Goal: Task Accomplishment & Management: Use online tool/utility

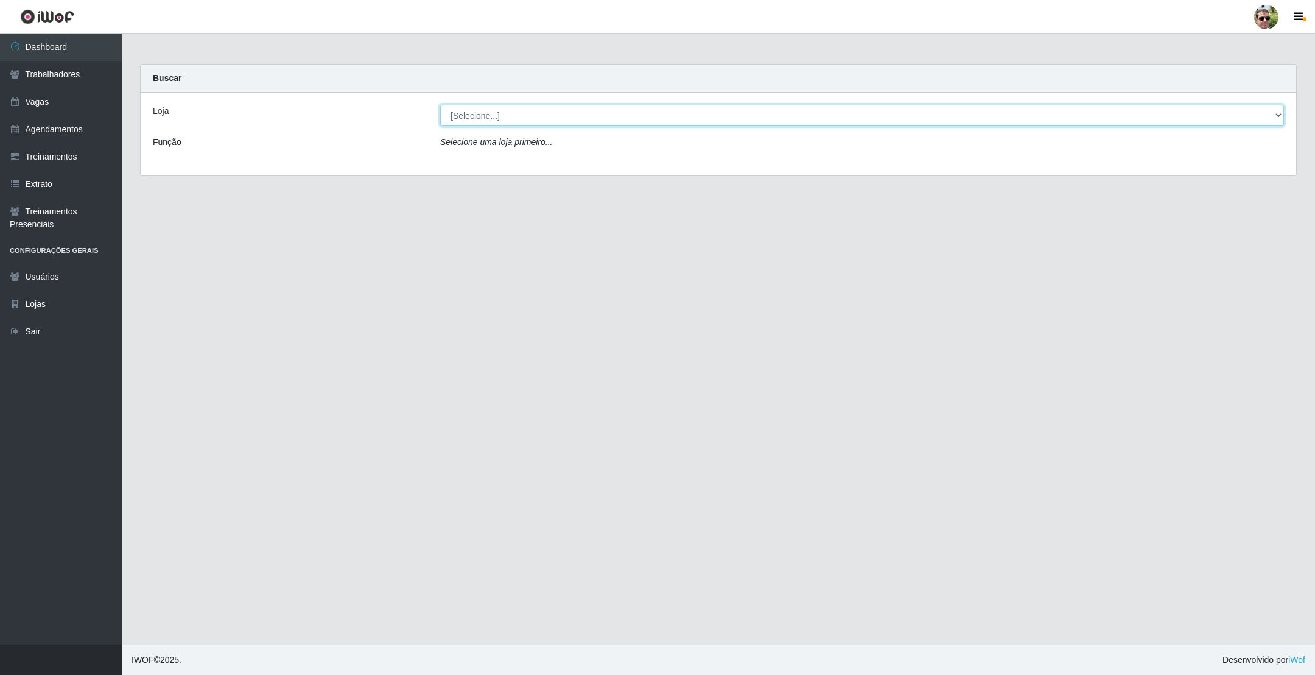
click at [528, 106] on select "[Selecione...] [PERSON_NAME] Supermercado - Gurinhém" at bounding box center [862, 115] width 844 height 21
select select "176"
click at [440, 105] on select "[Selecione...] [PERSON_NAME] Supermercado - Gurinhém" at bounding box center [862, 115] width 844 height 21
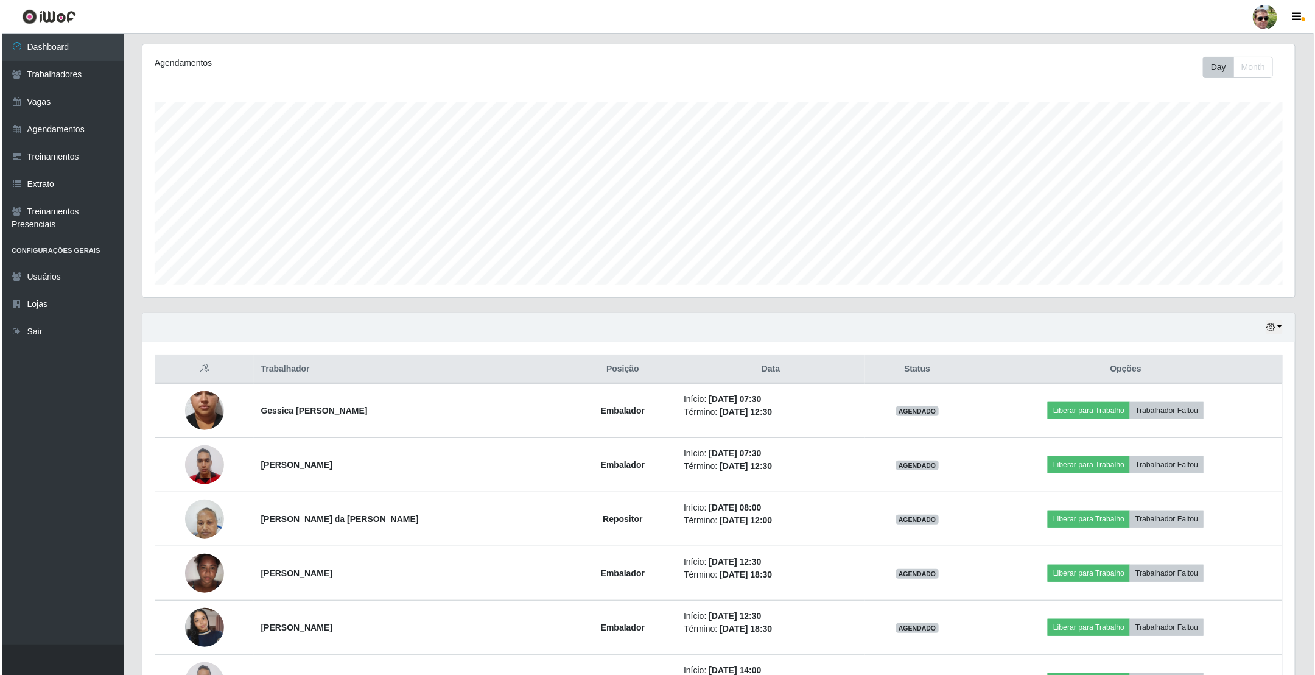
scroll to position [183, 0]
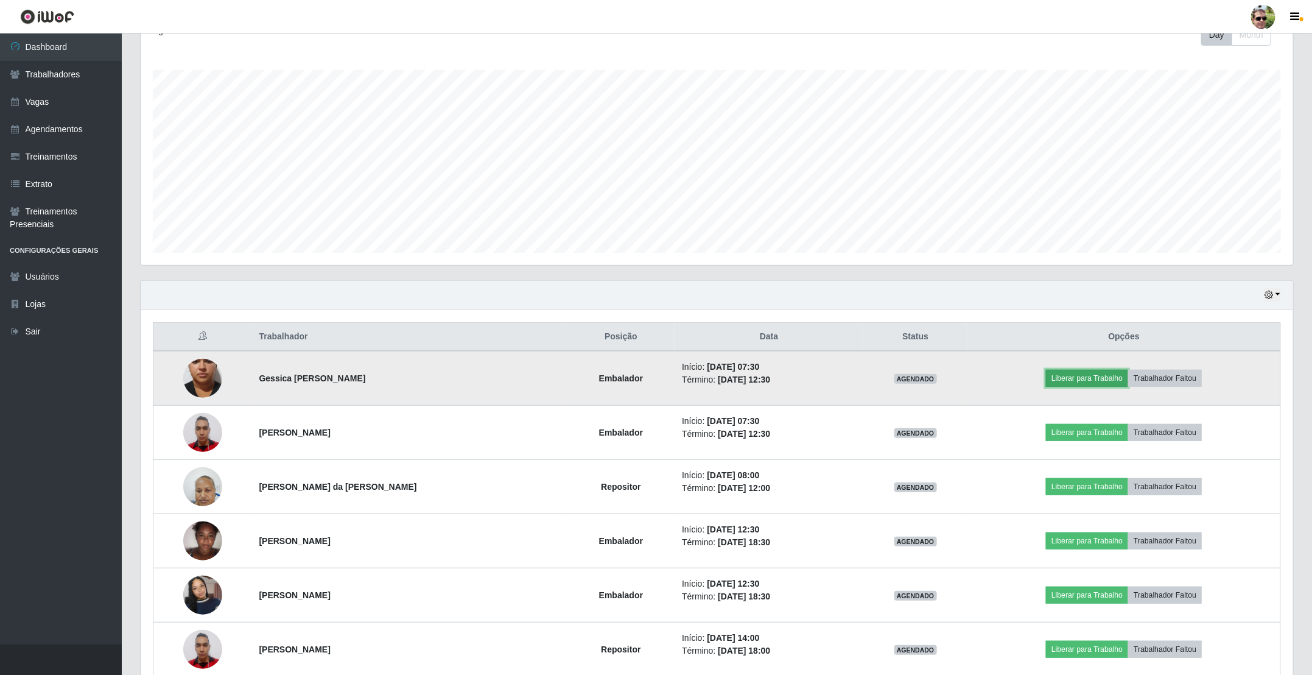
click at [1066, 382] on button "Liberar para Trabalho" at bounding box center [1087, 378] width 82 height 17
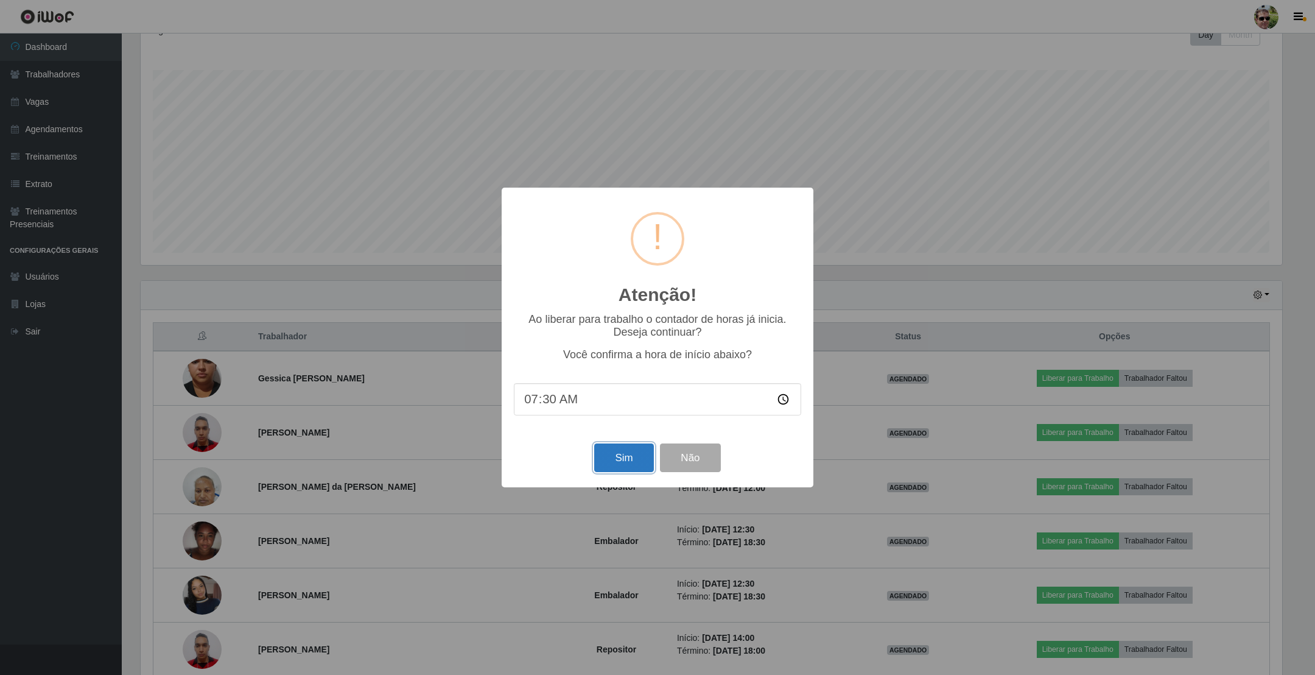
click at [636, 454] on button "Sim" at bounding box center [623, 457] width 59 height 29
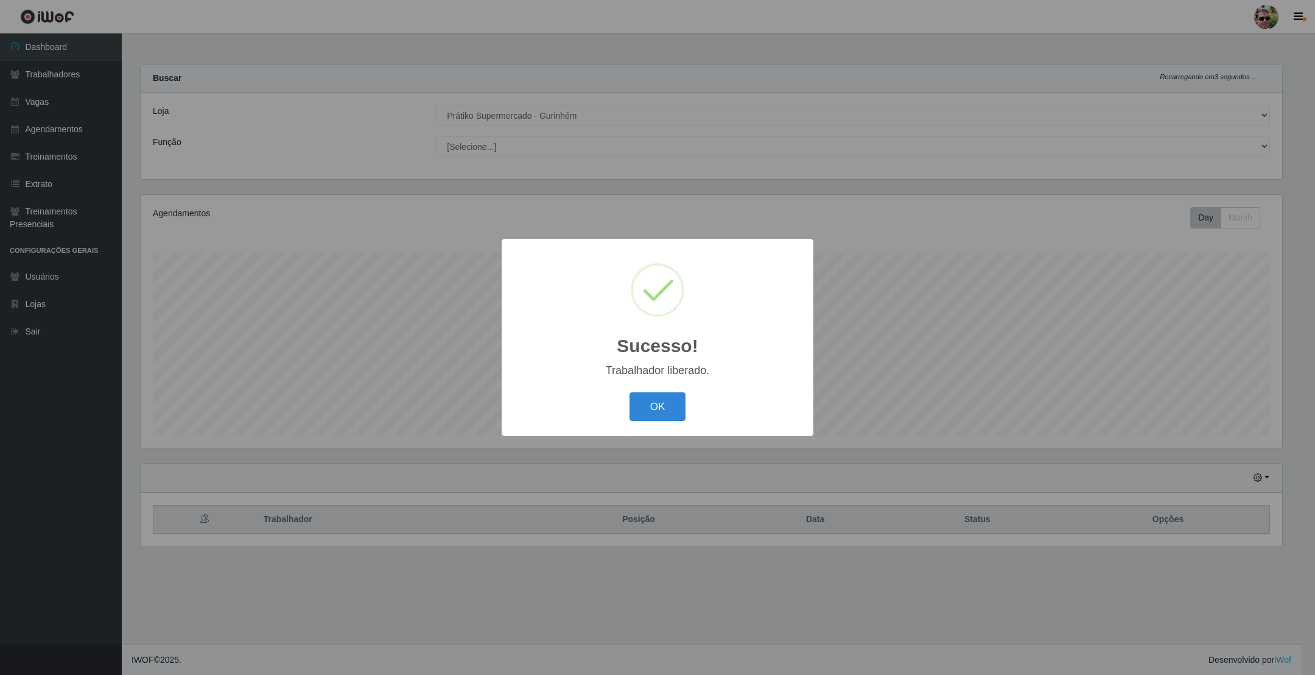
click at [630, 392] on button "OK" at bounding box center [658, 406] width 57 height 29
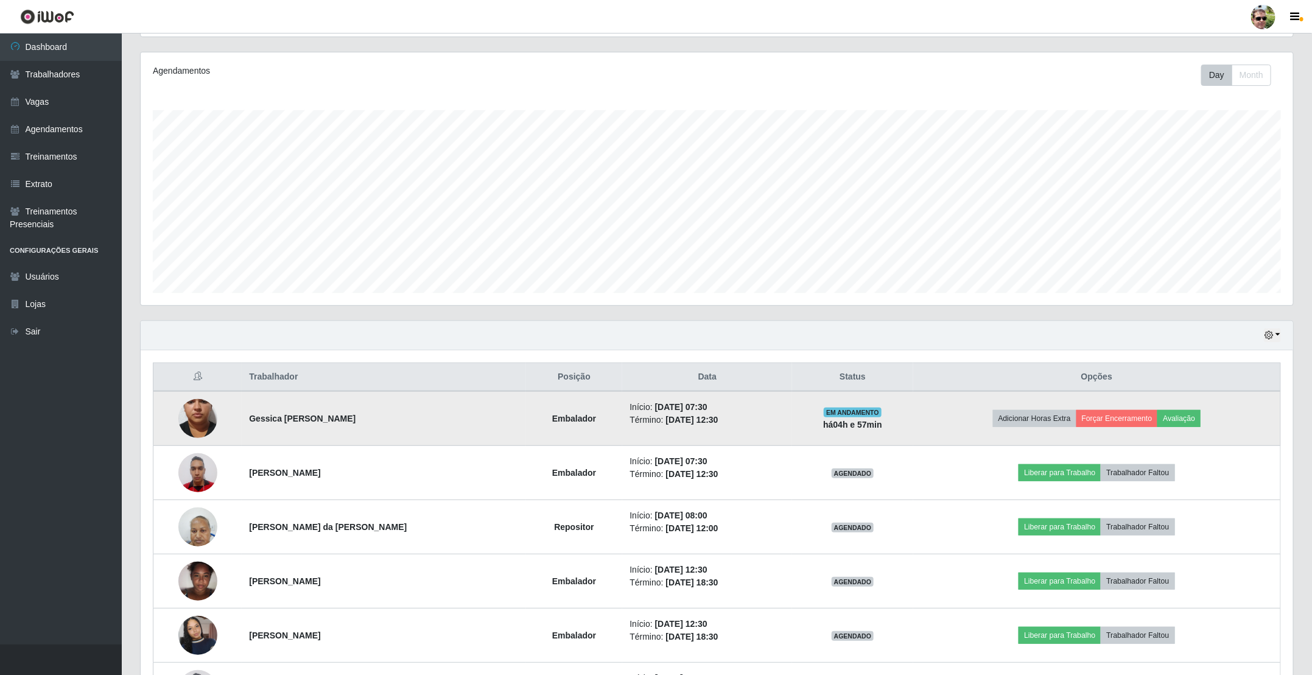
scroll to position [183, 0]
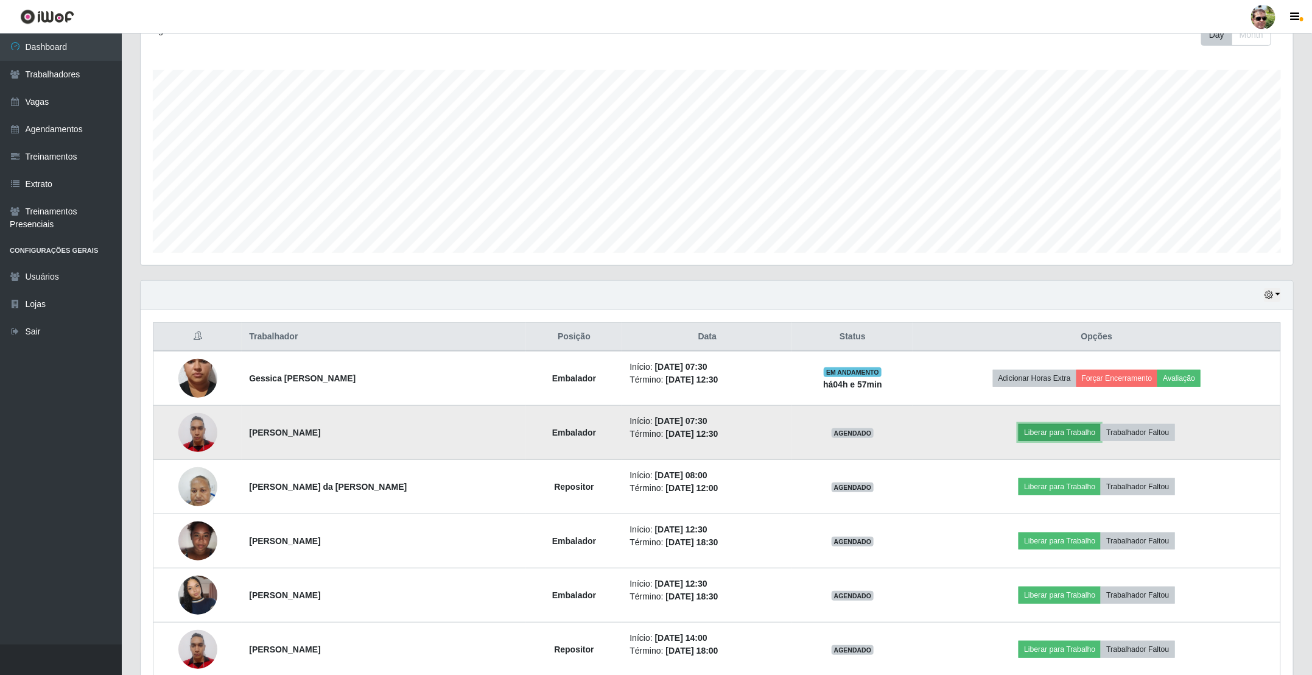
click at [1051, 438] on button "Liberar para Trabalho" at bounding box center [1060, 432] width 82 height 17
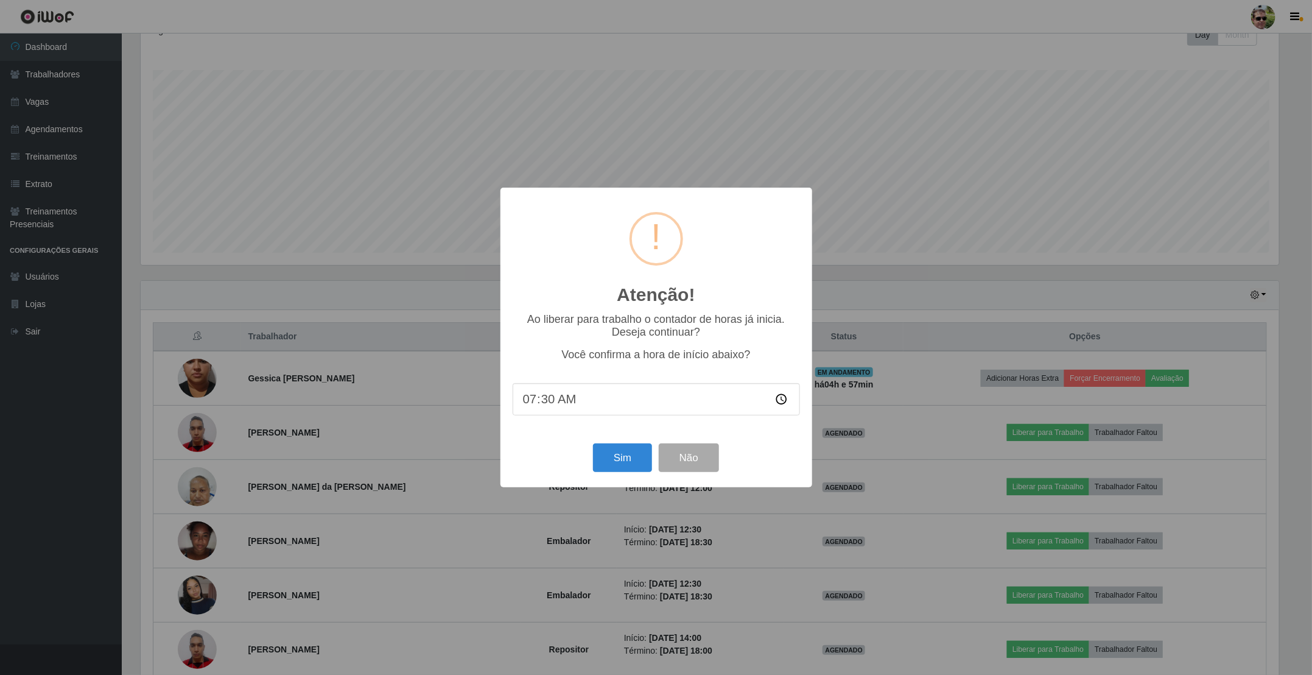
scroll to position [254, 1142]
click at [629, 457] on button "Sim" at bounding box center [623, 457] width 59 height 29
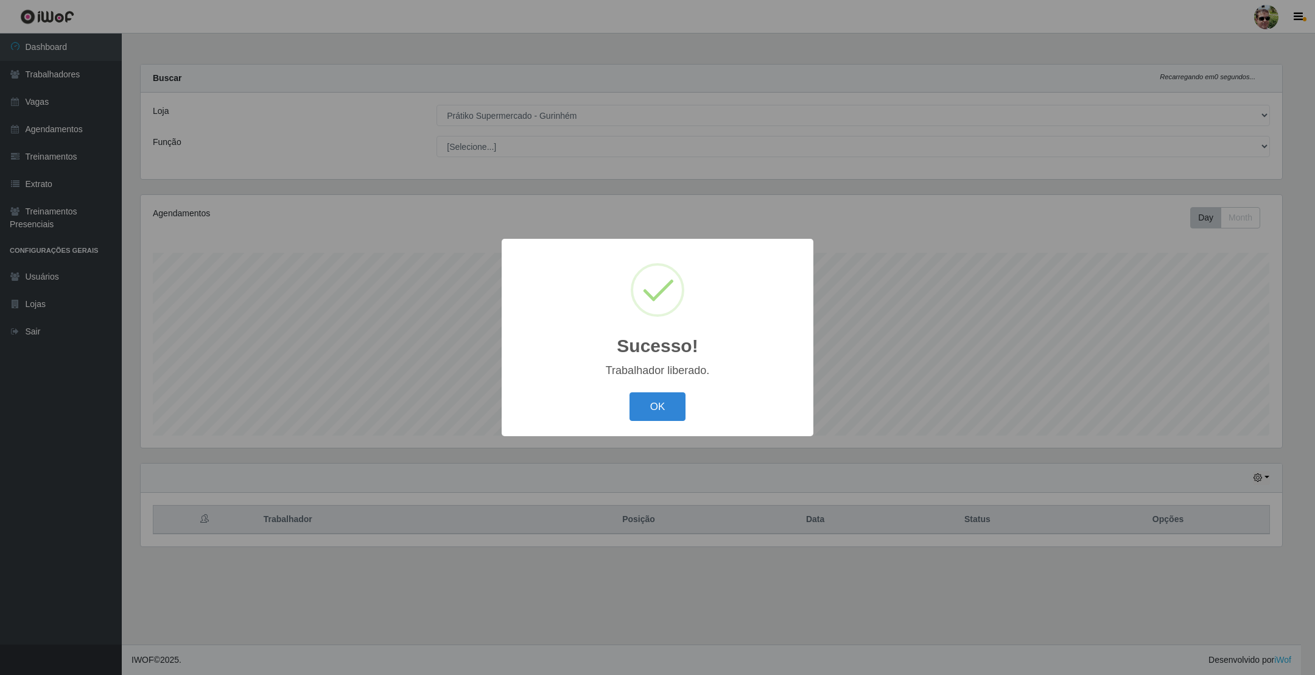
click at [630, 392] on button "OK" at bounding box center [658, 406] width 57 height 29
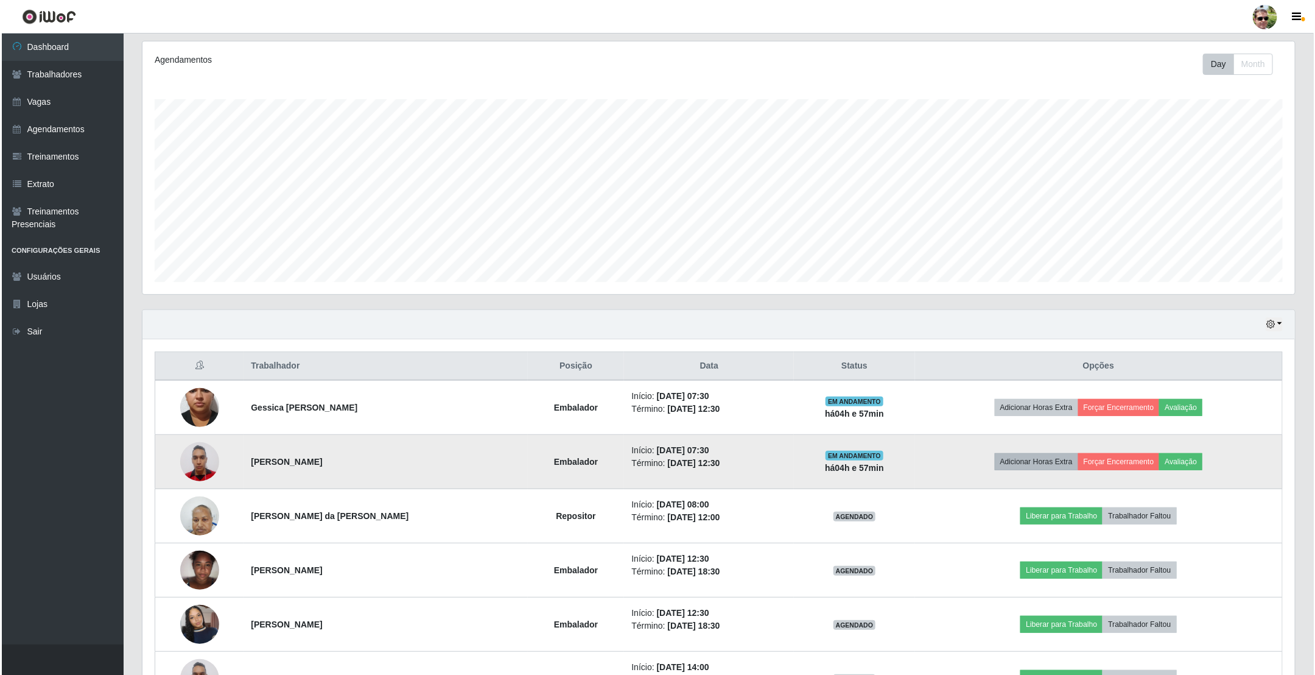
scroll to position [183, 0]
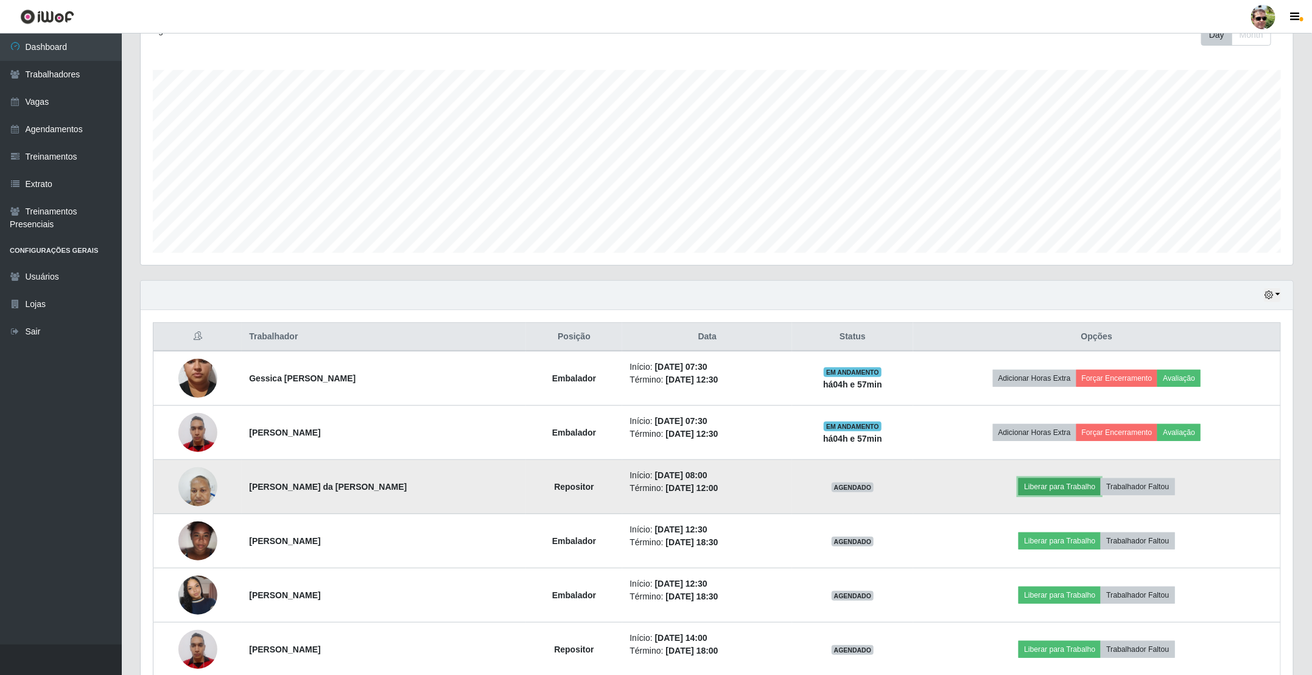
click at [1058, 486] on button "Liberar para Trabalho" at bounding box center [1060, 486] width 82 height 17
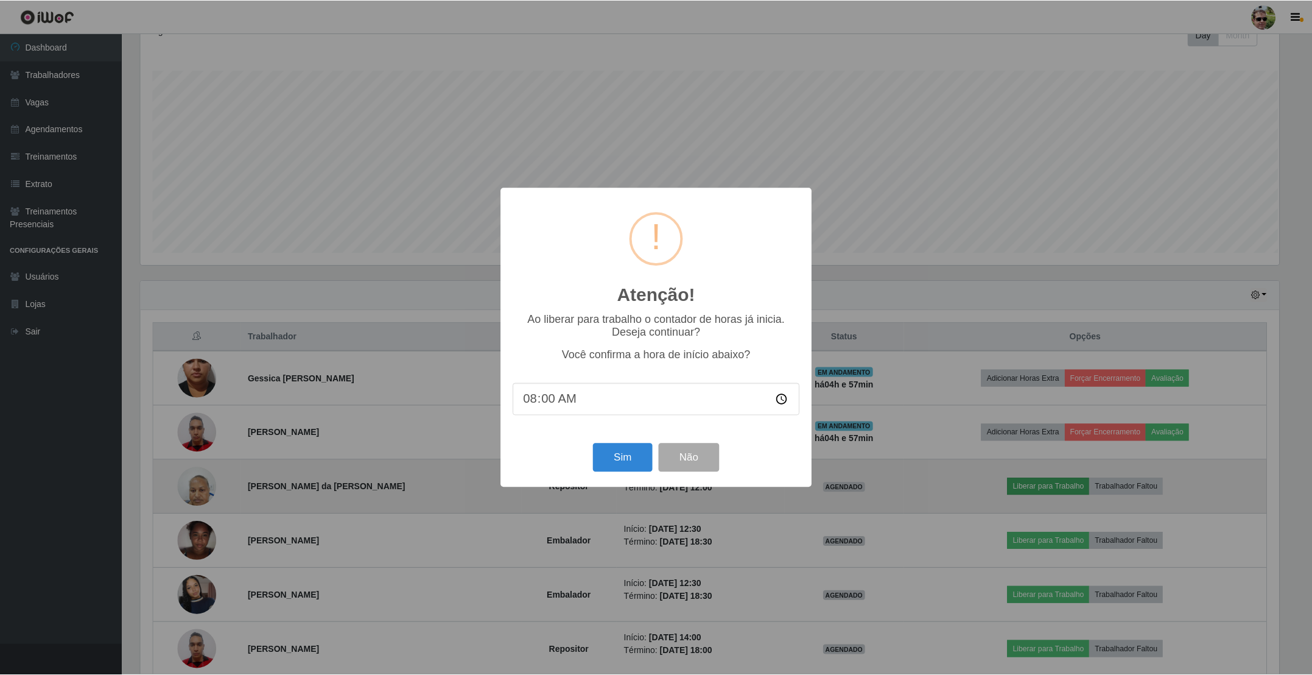
scroll to position [254, 1142]
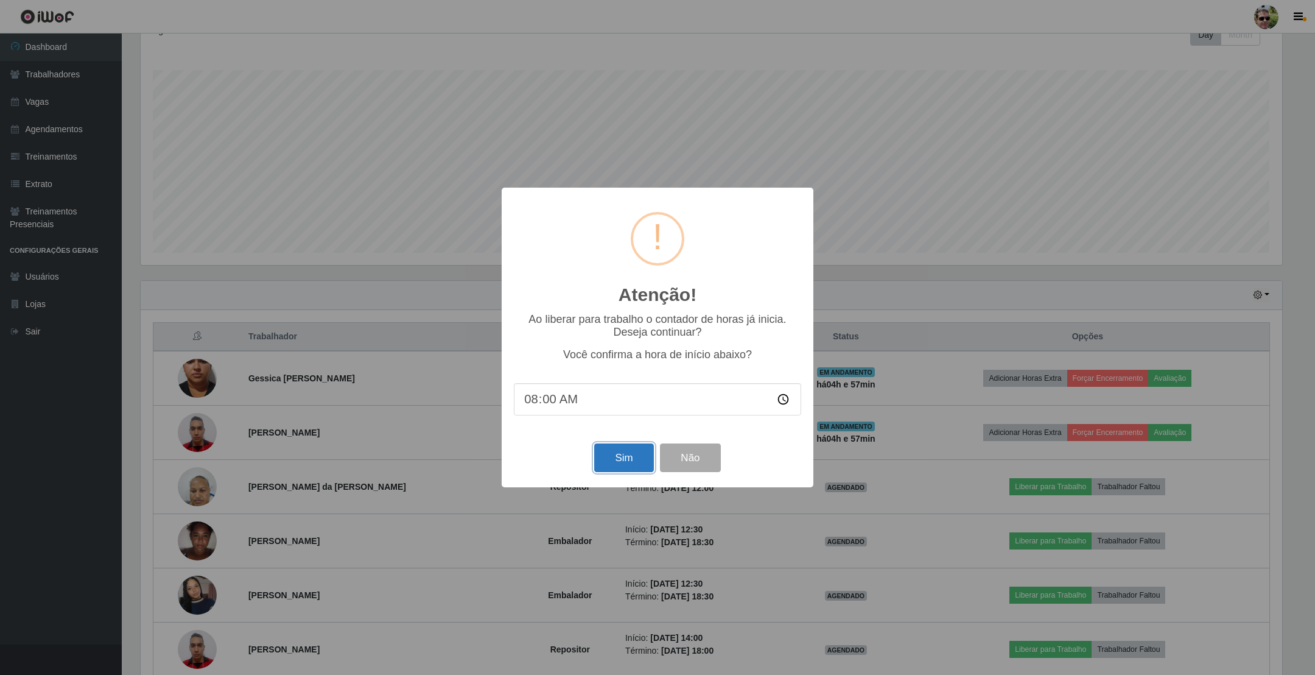
click at [621, 462] on button "Sim" at bounding box center [623, 457] width 59 height 29
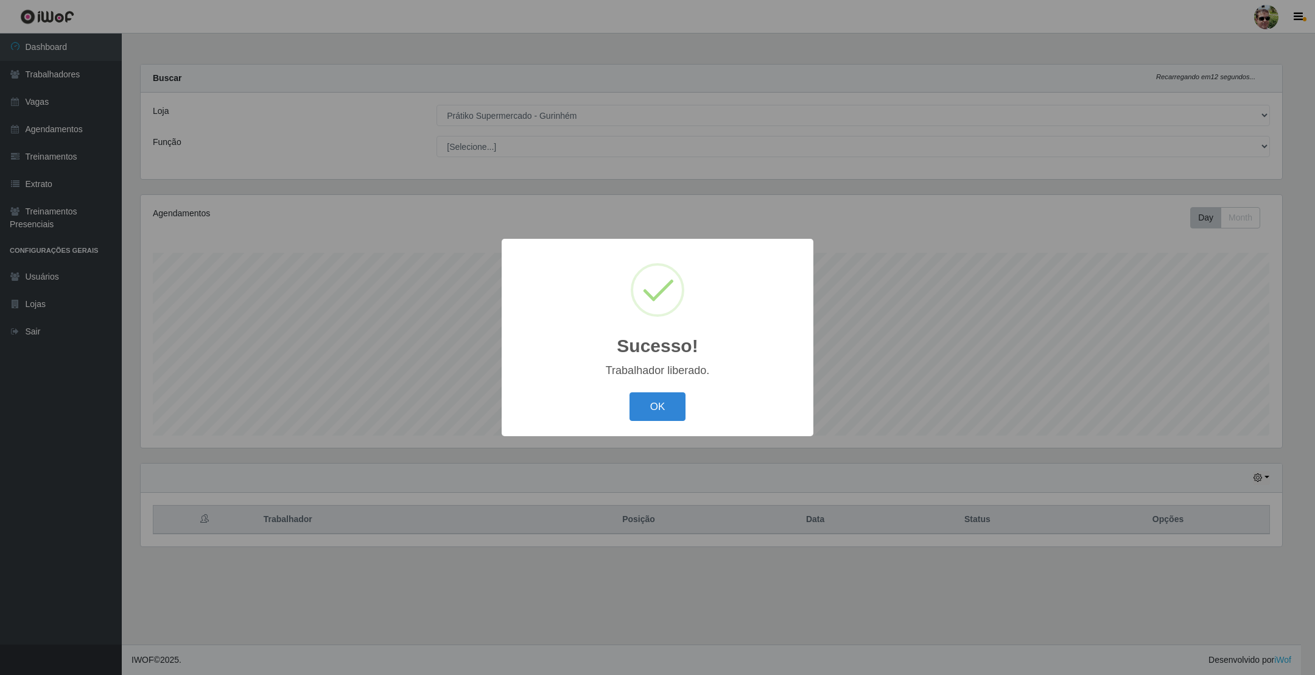
click at [630, 392] on button "OK" at bounding box center [658, 406] width 57 height 29
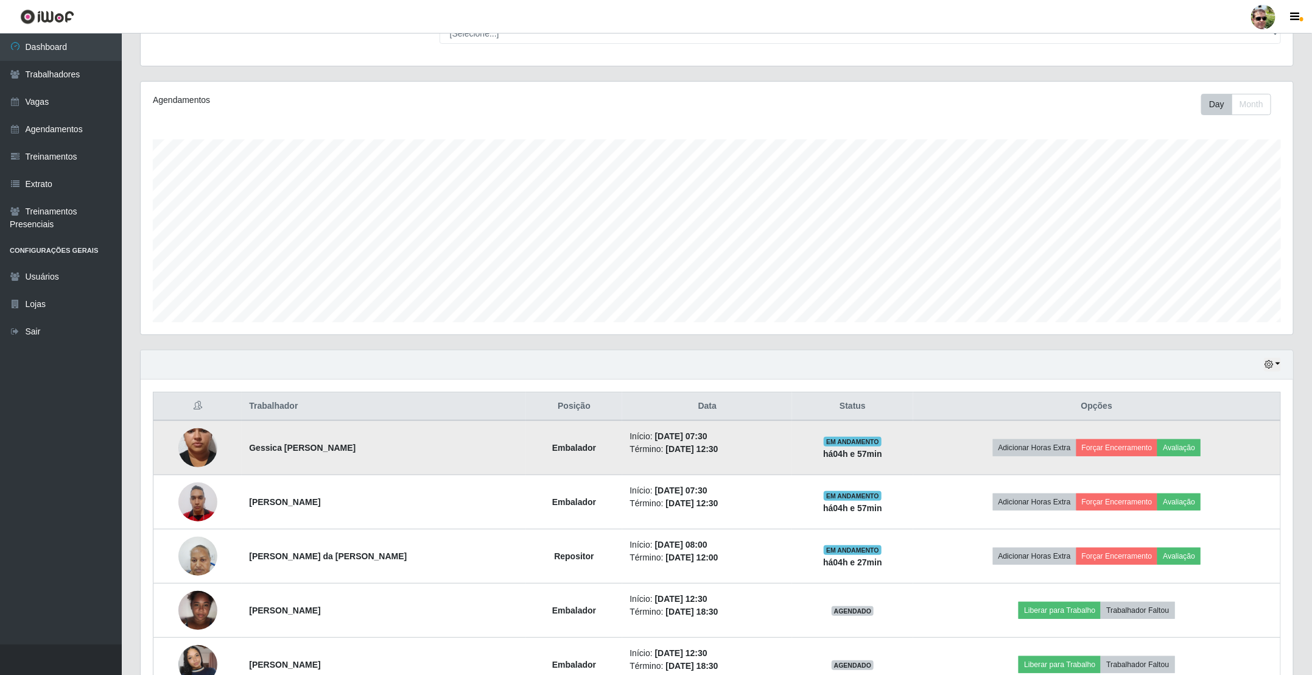
scroll to position [0, 0]
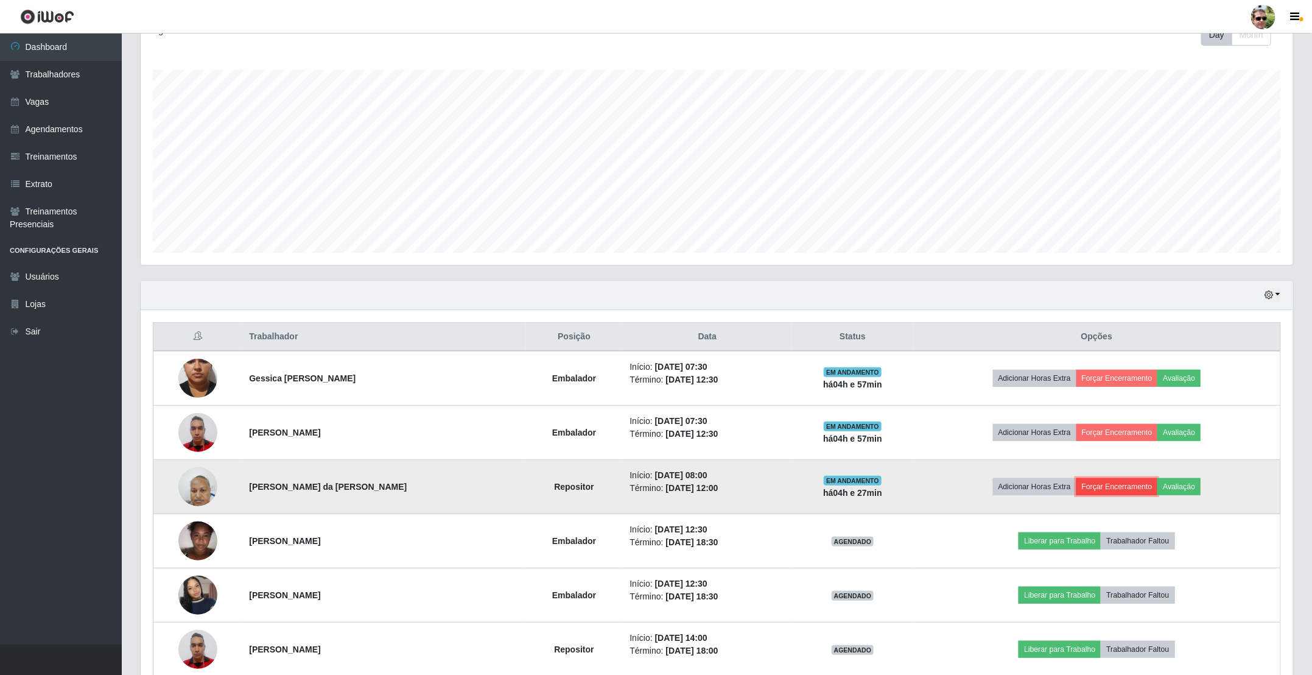
click at [1105, 488] on button "Forçar Encerramento" at bounding box center [1118, 486] width 82 height 17
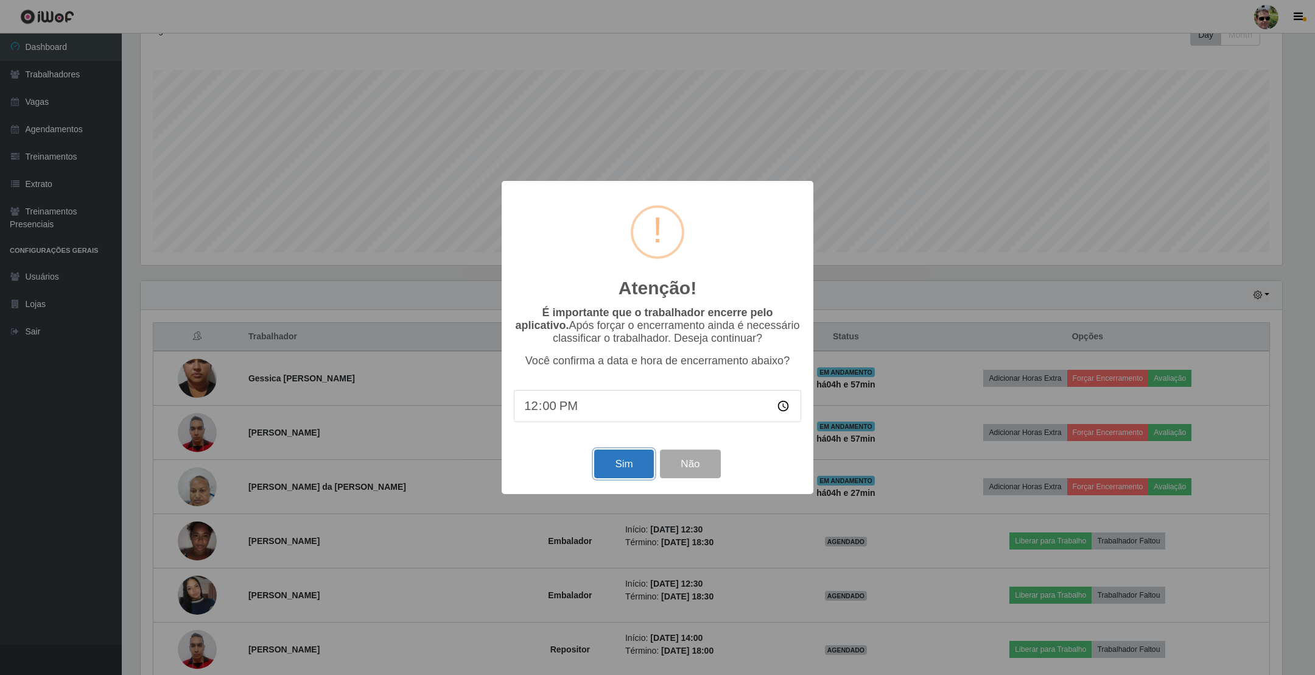
click at [629, 459] on button "Sim" at bounding box center [623, 463] width 59 height 29
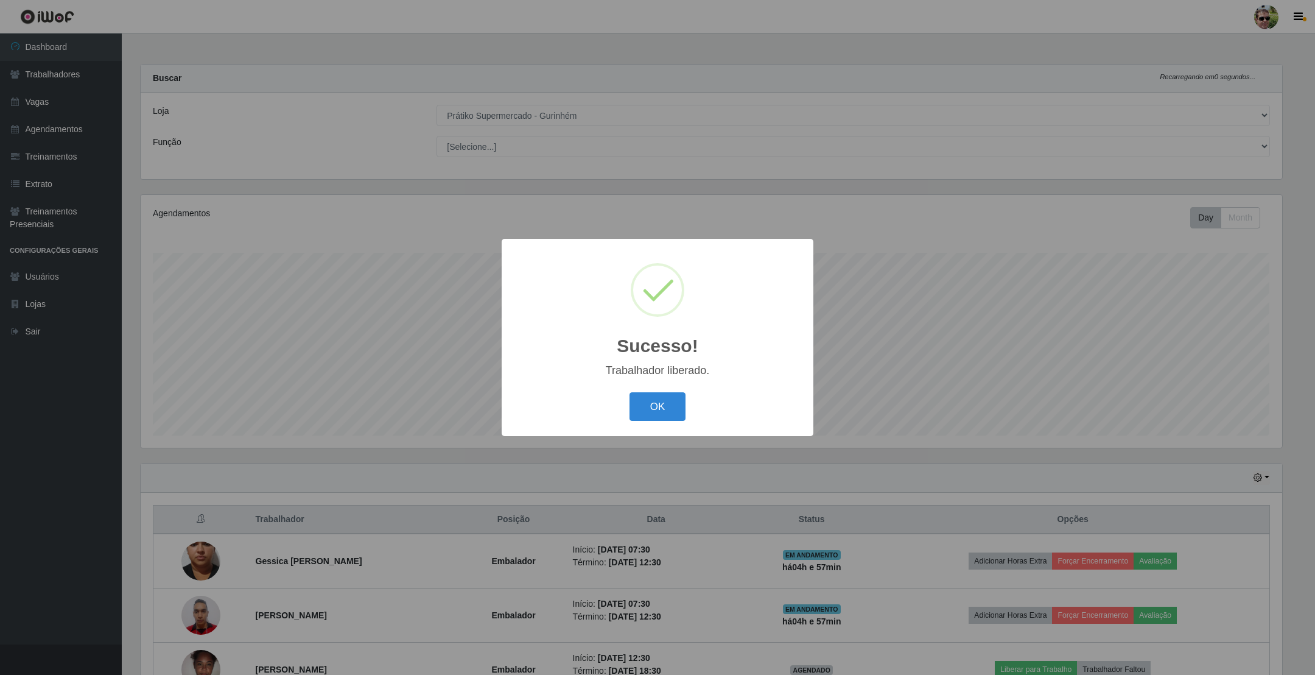
click at [630, 392] on button "OK" at bounding box center [658, 406] width 57 height 29
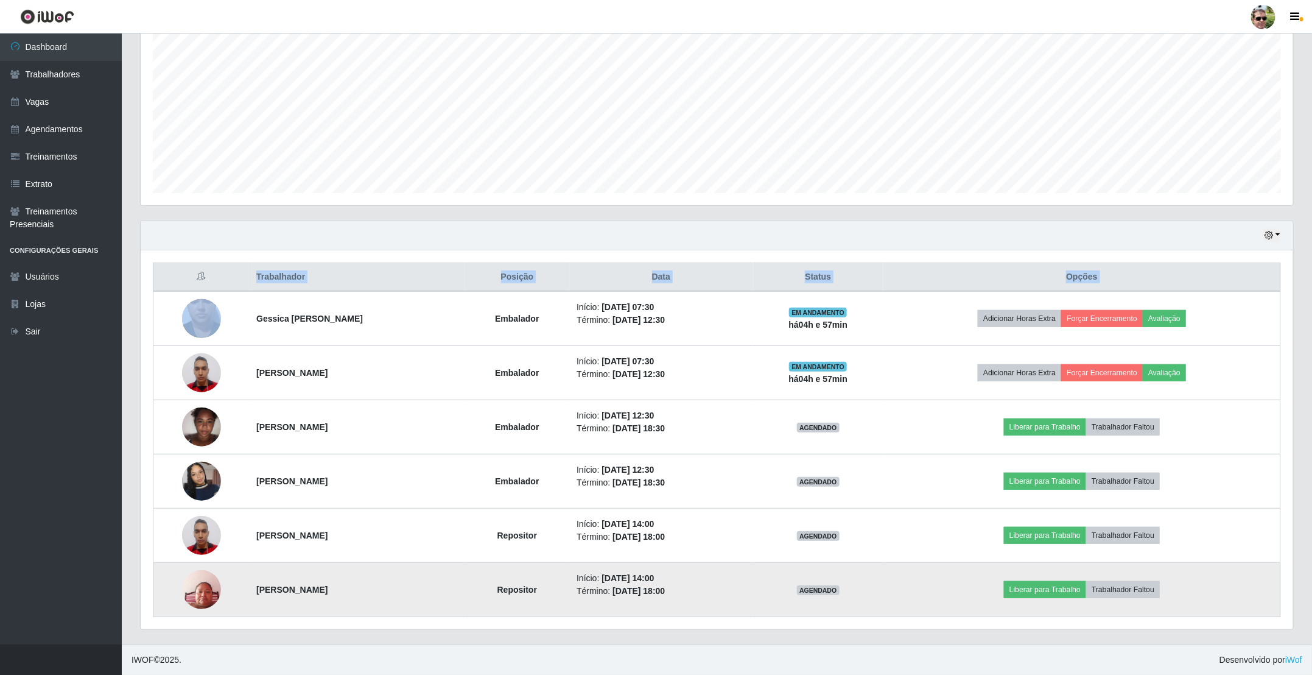
drag, startPoint x: 252, startPoint y: 318, endPoint x: 927, endPoint y: 594, distance: 729.2
click at [927, 594] on tbody "Gessica lino da costa Embalador Início: [DATE] 07:30 Término: [DATE] 12:30 EM A…" at bounding box center [717, 454] width 1128 height 326
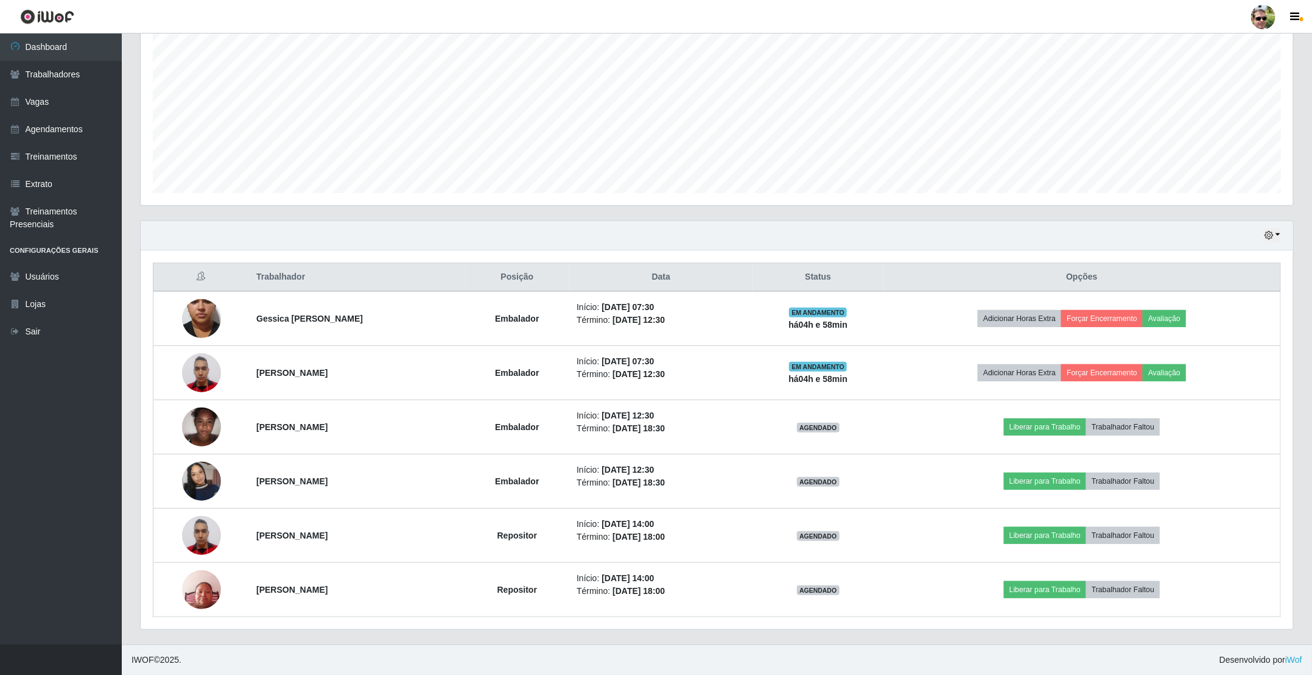
click at [675, 225] on div "Hoje 1 dia 3 dias 1 Semana Não encerrados" at bounding box center [717, 235] width 1153 height 29
